Goal: Task Accomplishment & Management: Use online tool/utility

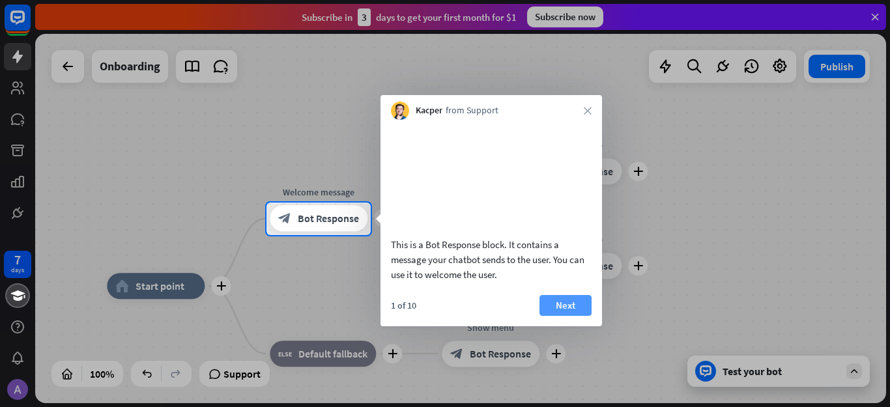
click at [569, 316] on button "Next" at bounding box center [565, 305] width 52 height 21
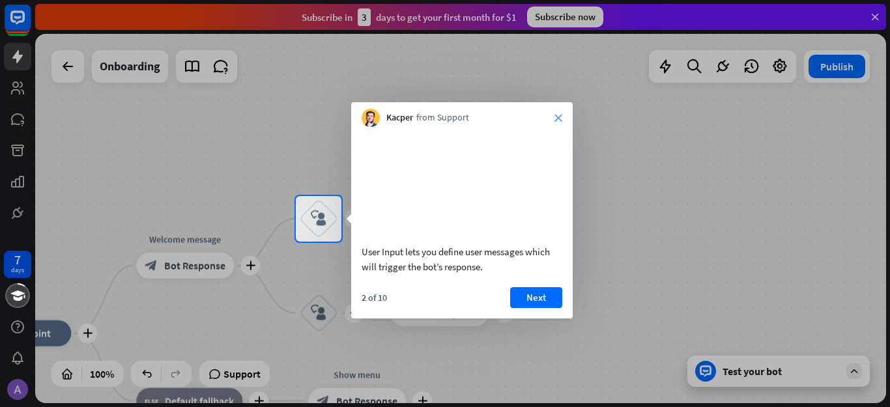
click at [557, 120] on icon "close" at bounding box center [558, 118] width 8 height 8
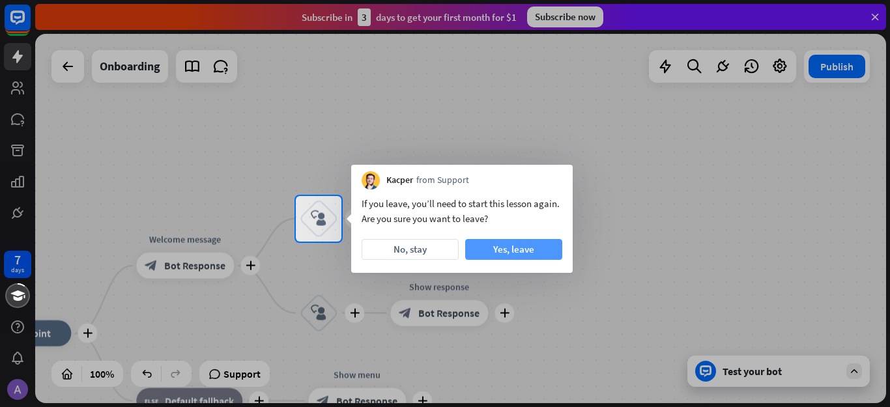
click at [512, 244] on button "Yes, leave" at bounding box center [513, 249] width 97 height 21
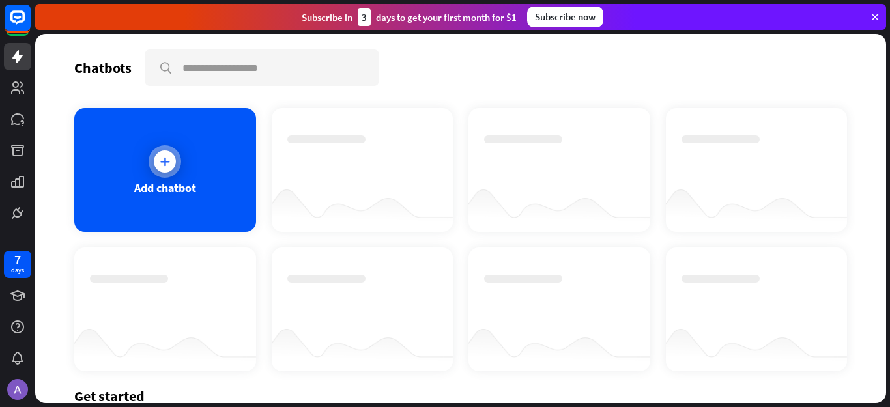
click at [149, 172] on div "Add chatbot" at bounding box center [165, 170] width 182 height 124
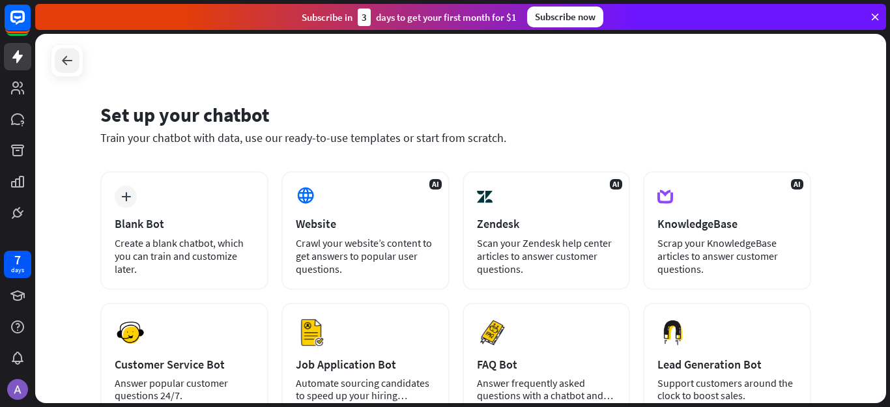
click at [78, 63] on div at bounding box center [67, 60] width 25 height 25
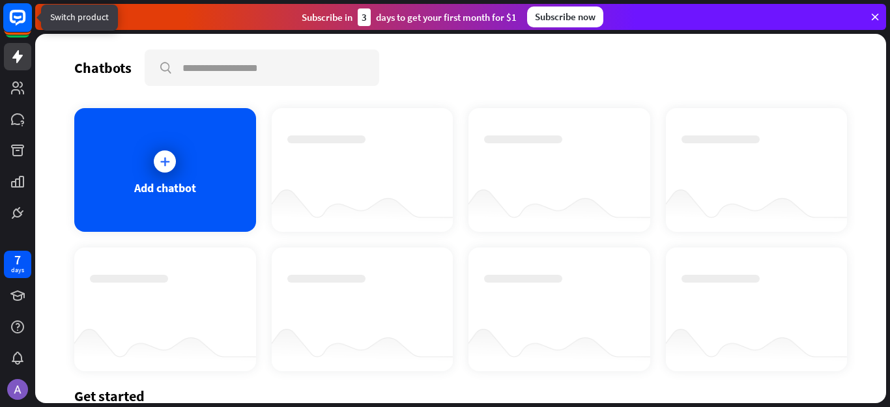
click at [14, 22] on icon at bounding box center [18, 18] width 16 height 16
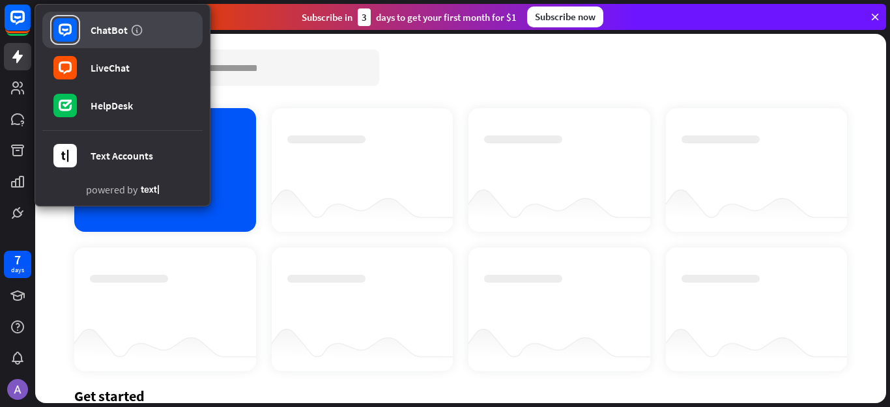
click at [102, 25] on div "ChatBot" at bounding box center [109, 29] width 37 height 13
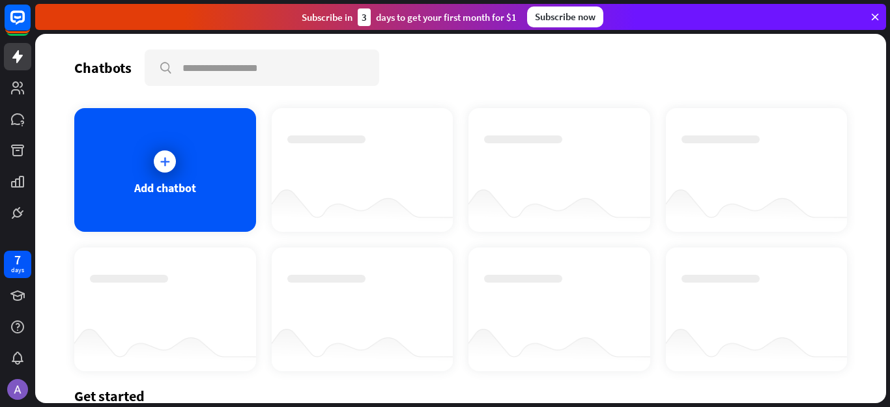
click at [887, 351] on div "Chatbots search Add chatbot Get started How to start building your chatbots Wat…" at bounding box center [462, 220] width 855 height 373
click at [173, 168] on div at bounding box center [165, 161] width 33 height 33
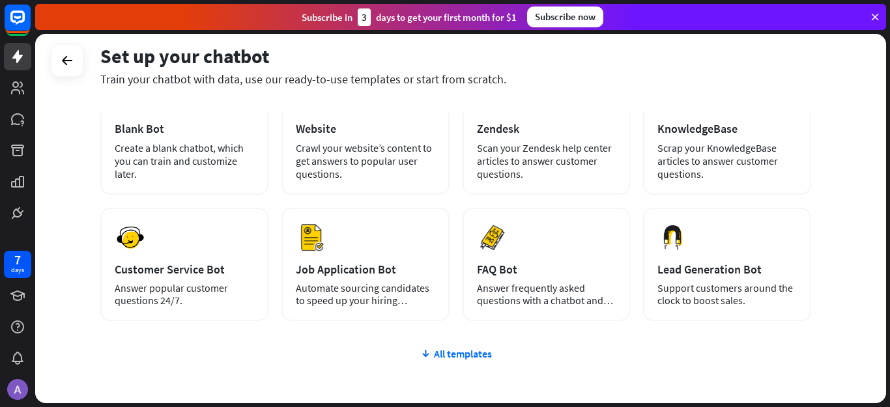
scroll to position [104, 0]
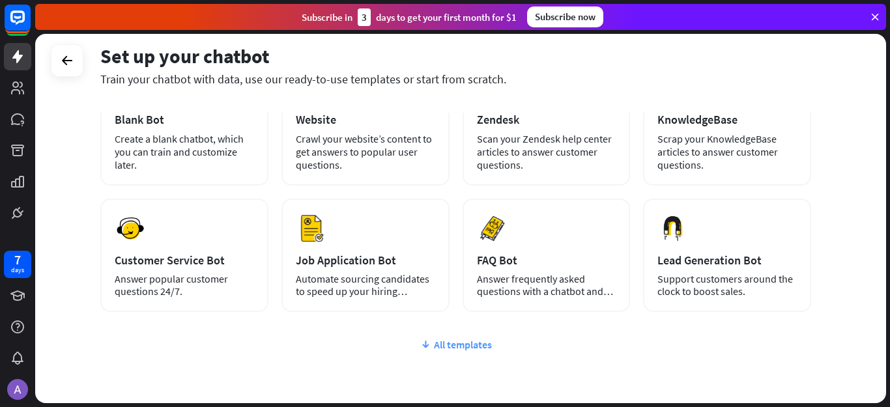
click at [472, 341] on div "All templates" at bounding box center [455, 344] width 711 height 13
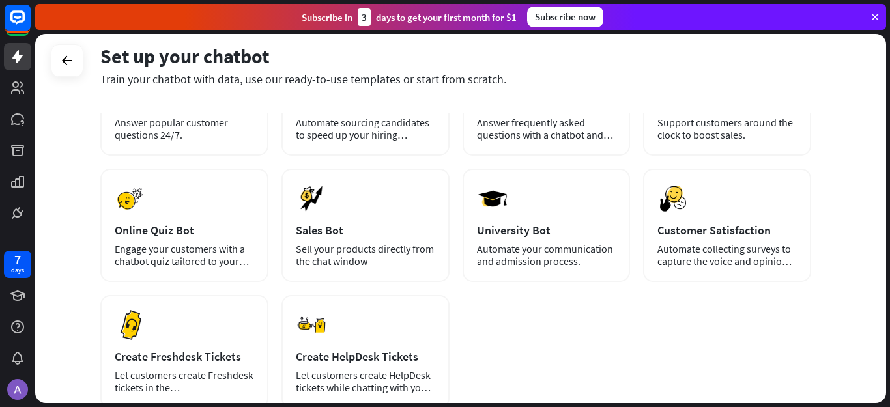
scroll to position [287, 0]
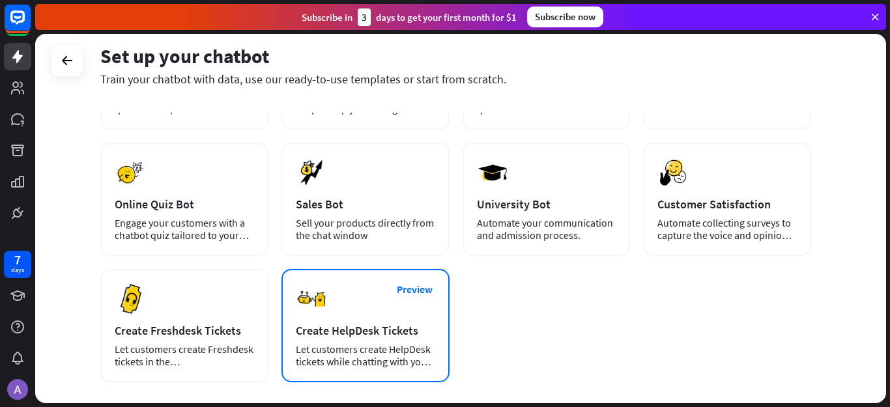
click at [363, 343] on div "Preview Create HelpDesk Tickets Let customers create HelpDesk tickets while cha…" at bounding box center [365, 325] width 168 height 113
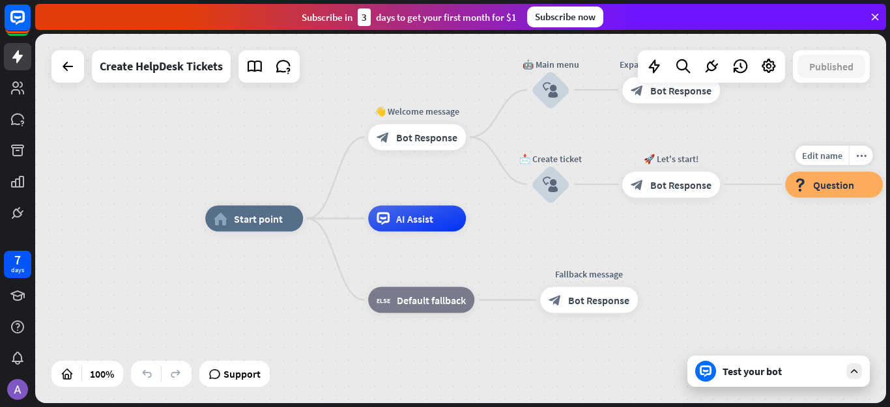
click at [835, 189] on span "Question" at bounding box center [833, 184] width 41 height 13
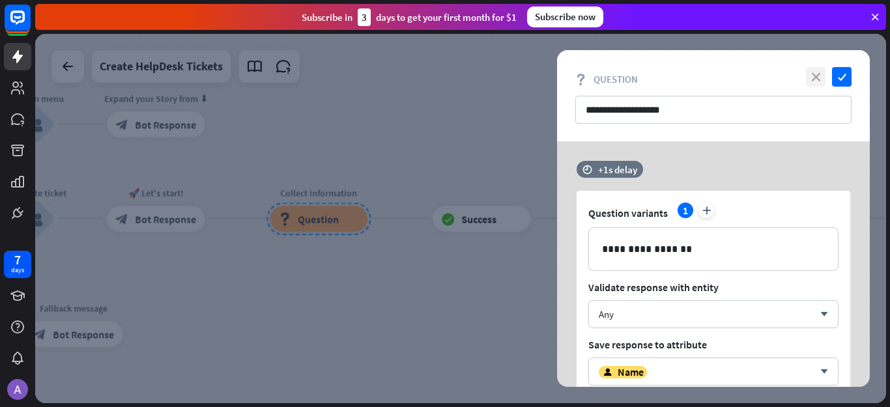
click at [819, 73] on icon "close" at bounding box center [816, 77] width 20 height 20
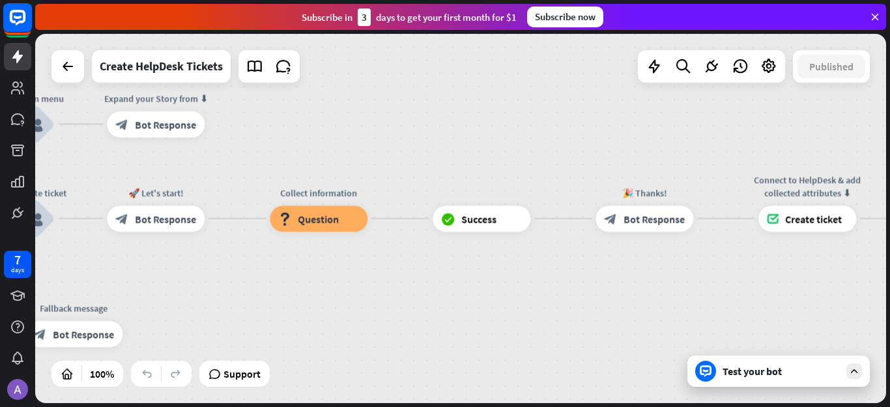
click at [16, 16] on icon at bounding box center [18, 17] width 8 height 3
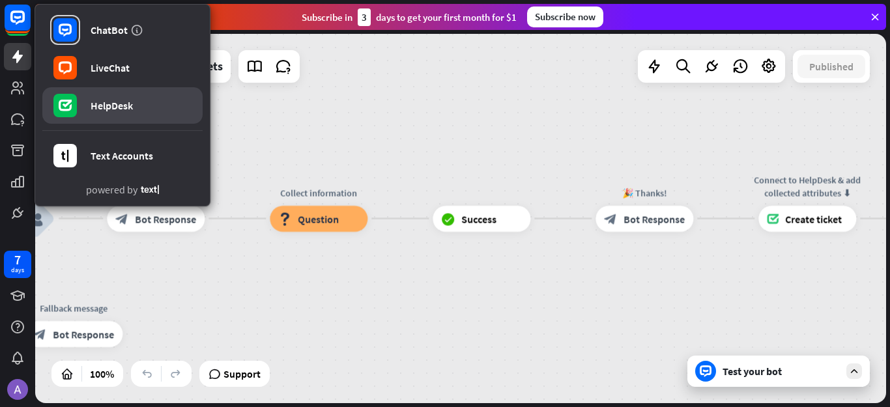
click at [117, 102] on div "HelpDesk" at bounding box center [112, 105] width 42 height 13
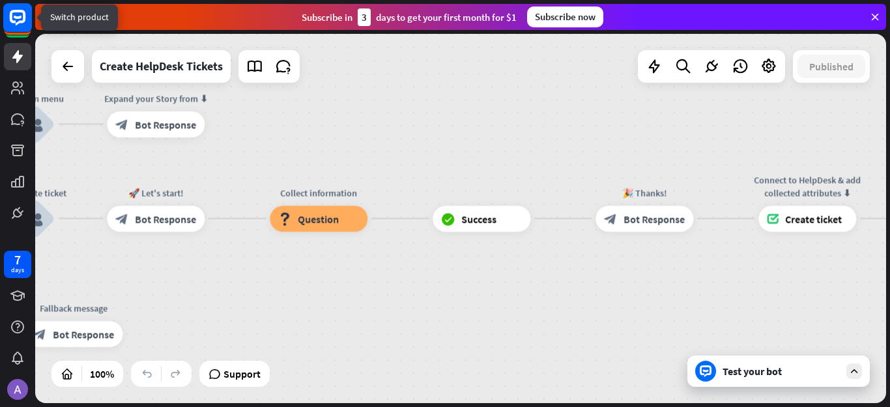
click at [23, 18] on rect at bounding box center [17, 17] width 29 height 29
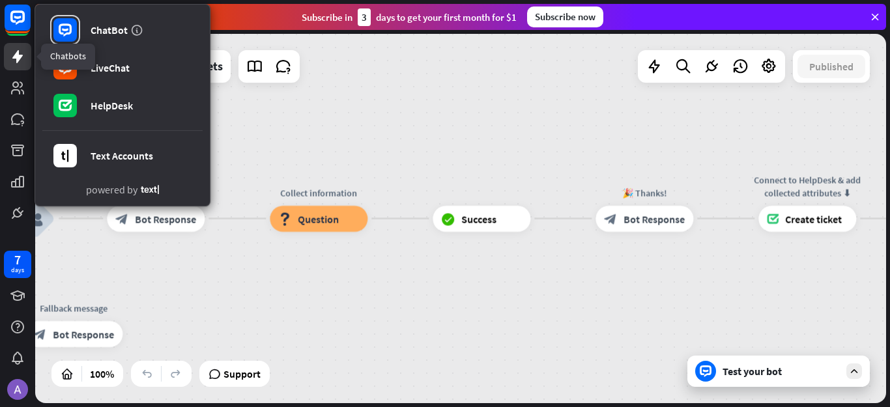
click at [27, 57] on link at bounding box center [17, 56] width 27 height 27
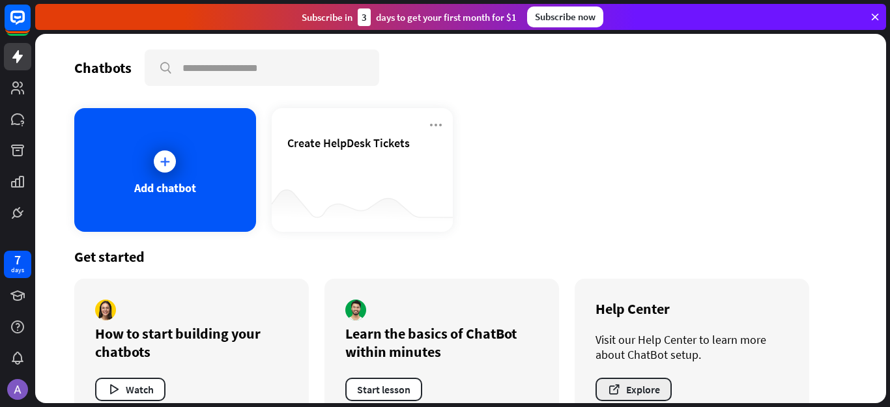
click at [652, 388] on button "Explore" at bounding box center [634, 389] width 76 height 23
